Goal: Check status: Check status

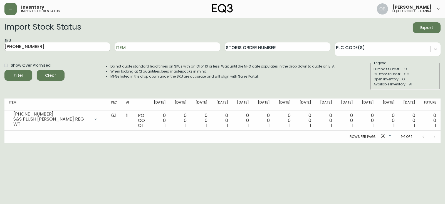
click at [41, 48] on input "[PHONE_NUMBER]" at bounding box center [57, 46] width 106 height 9
paste input "7020-504-13-A"
click at [4, 70] on button "Filter" at bounding box center [18, 75] width 28 height 11
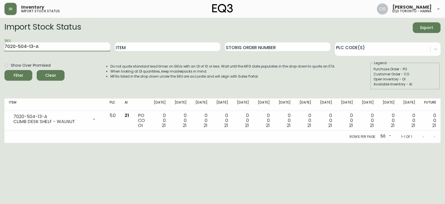
click at [83, 48] on input "7020-504-13-A" at bounding box center [57, 46] width 106 height 9
paste input "4-B"
click at [4, 70] on button "Filter" at bounding box center [18, 75] width 28 height 11
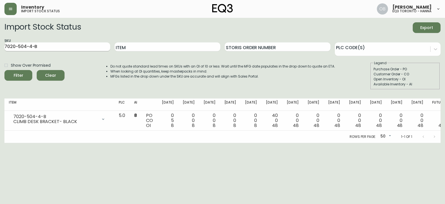
click at [70, 43] on input "7020-504-4-B" at bounding box center [57, 46] width 106 height 9
paste input "5-4"
click at [4, 70] on button "Filter" at bounding box center [18, 75] width 28 height 11
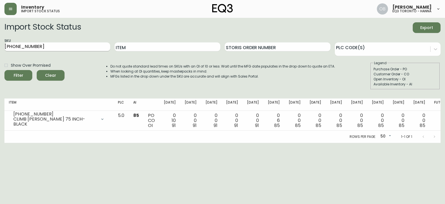
click at [43, 47] on input "[PHONE_NUMBER]" at bounding box center [57, 46] width 106 height 9
paste input "2-13"
click at [4, 70] on button "Filter" at bounding box center [18, 75] width 28 height 11
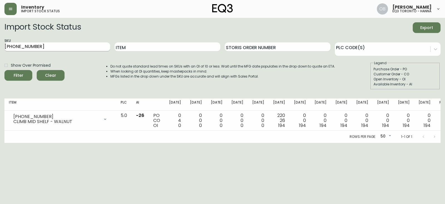
click at [75, 48] on input "[PHONE_NUMBER]" at bounding box center [57, 46] width 106 height 9
paste input "8-4"
click at [4, 70] on button "Filter" at bounding box center [18, 75] width 28 height 11
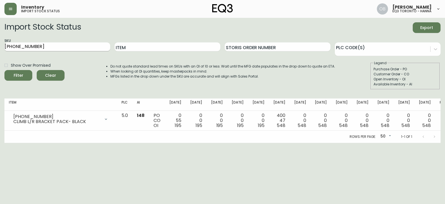
click at [73, 48] on input "[PHONE_NUMBER]" at bounding box center [57, 46] width 106 height 9
paste input "1-13"
click at [4, 70] on button "Filter" at bounding box center [18, 75] width 28 height 11
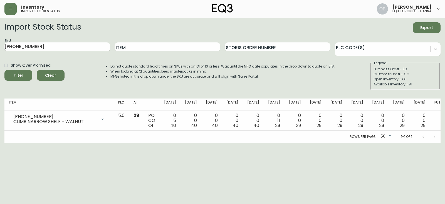
click at [62, 48] on input "[PHONE_NUMBER]" at bounding box center [57, 46] width 106 height 9
paste input "7-4"
click at [4, 70] on button "Filter" at bounding box center [18, 75] width 28 height 11
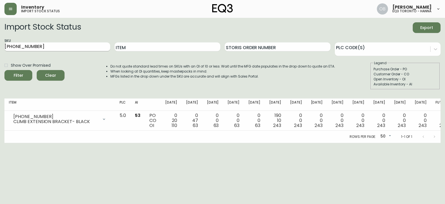
click at [41, 47] on input "[PHONE_NUMBER]" at bounding box center [57, 46] width 106 height 9
paste input "2-13"
type input "[PHONE_NUMBER]"
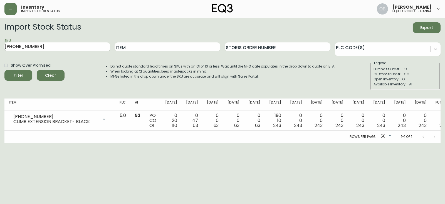
click at [4, 70] on button "Filter" at bounding box center [18, 75] width 28 height 11
